Goal: Find specific page/section: Find specific page/section

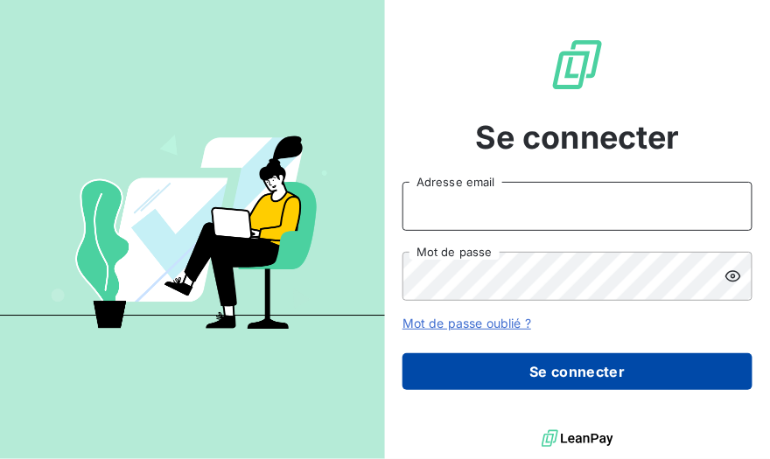
type input "[EMAIL_ADDRESS][DOMAIN_NAME]"
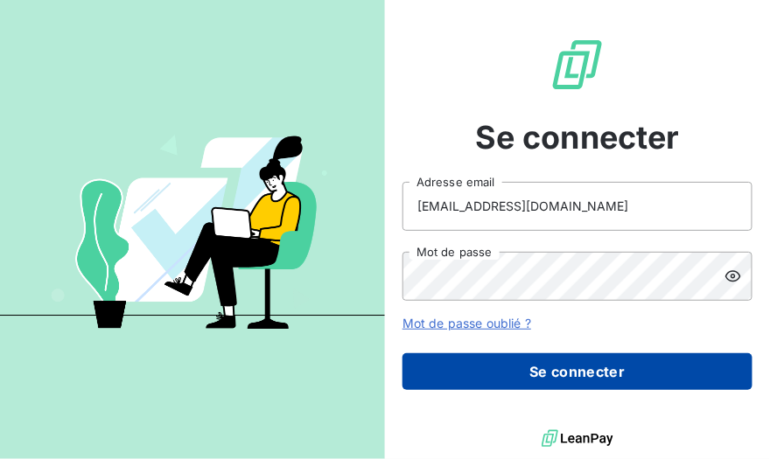
click at [555, 374] on button "Se connecter" at bounding box center [577, 371] width 350 height 37
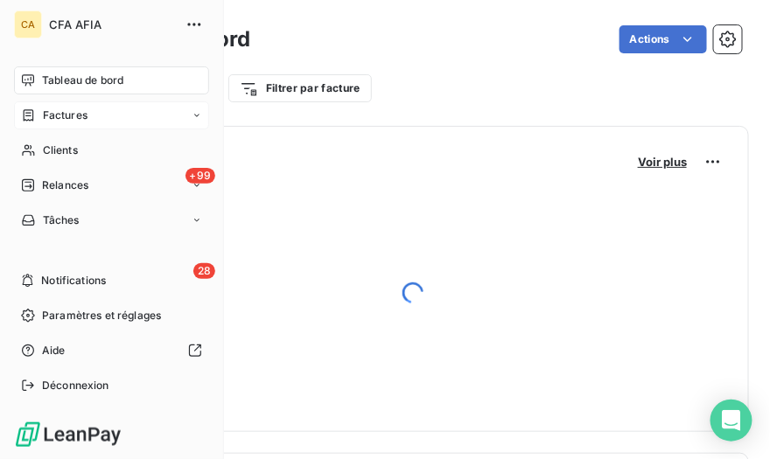
click at [62, 118] on span "Factures" at bounding box center [65, 116] width 45 height 16
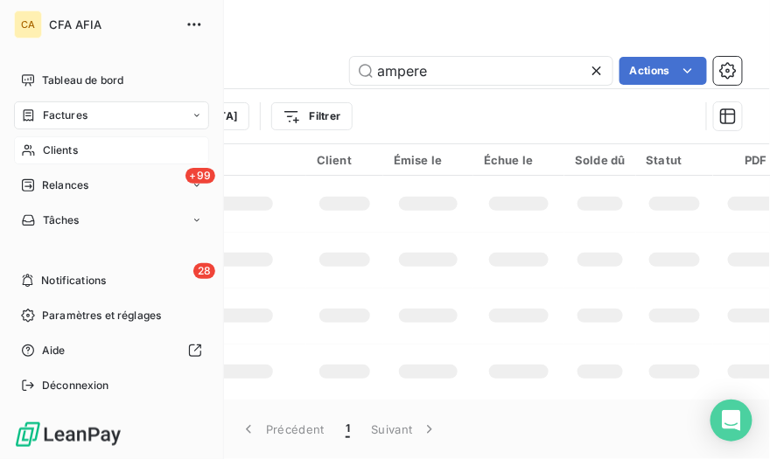
click at [39, 154] on div "Clients" at bounding box center [111, 150] width 195 height 28
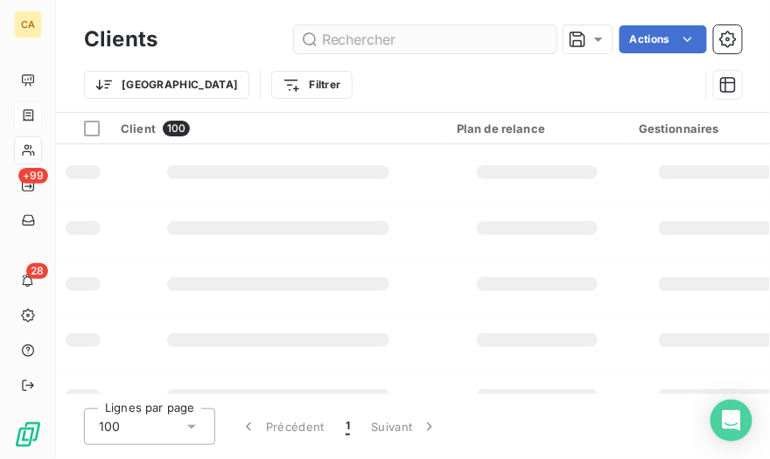
click at [473, 46] on input "text" at bounding box center [425, 39] width 262 height 28
type input "fauche"
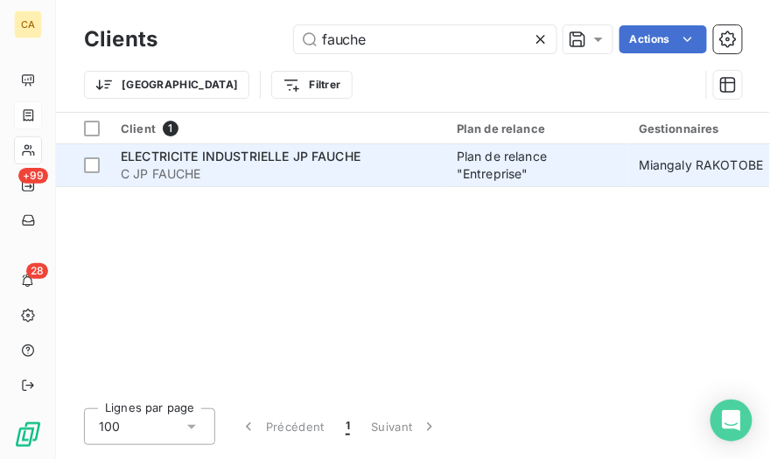
click at [377, 166] on span "C JP FAUCHE" at bounding box center [278, 173] width 315 height 17
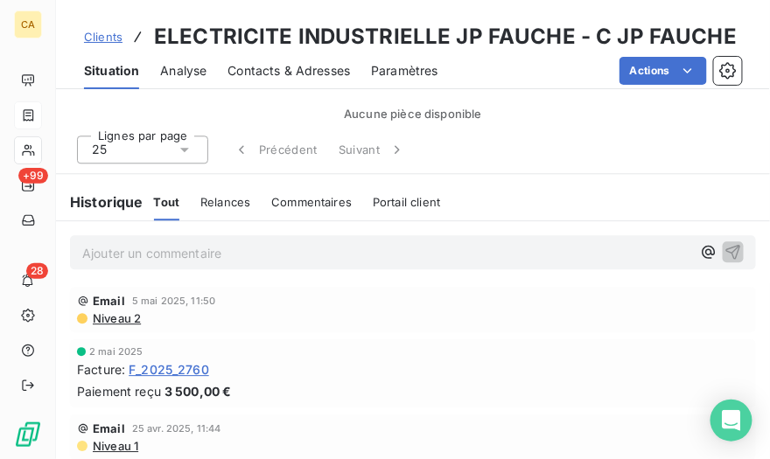
scroll to position [893, 0]
click at [185, 367] on span "F_2025_2760" at bounding box center [169, 369] width 80 height 18
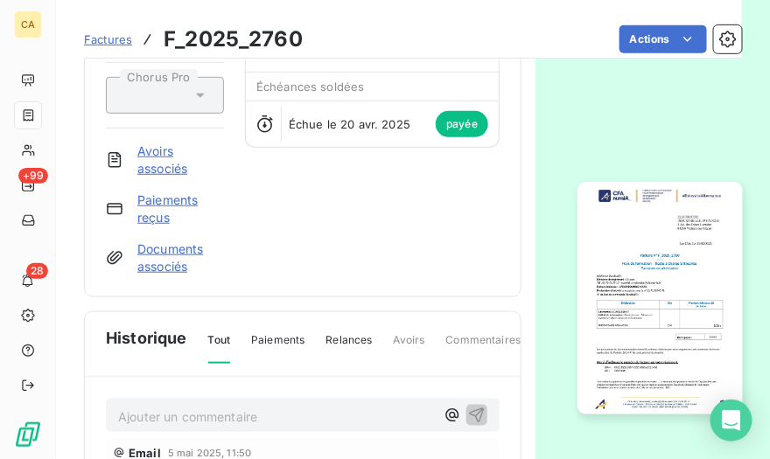
scroll to position [200, 0]
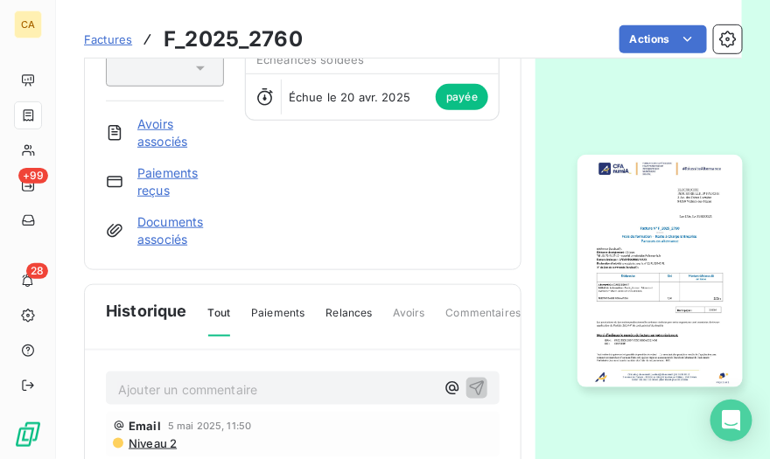
click at [648, 257] on img "button" at bounding box center [659, 271] width 164 height 233
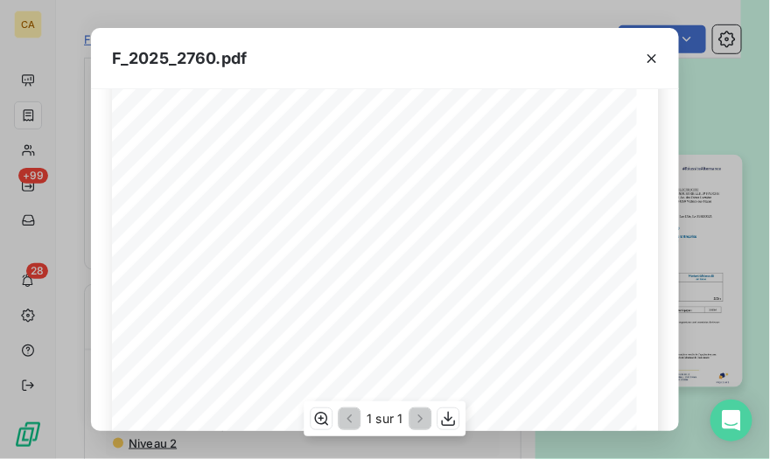
scroll to position [249, 0]
